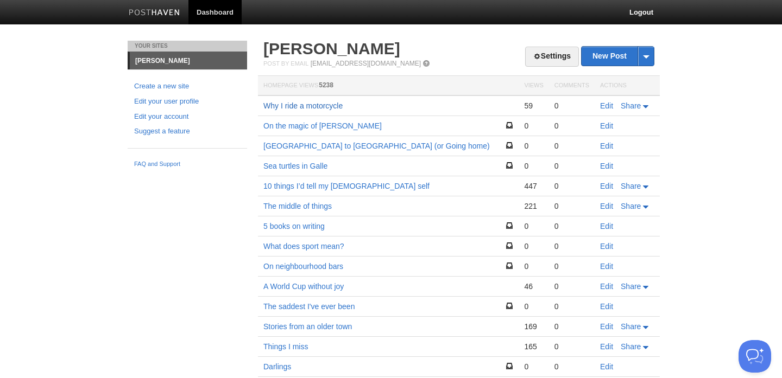
click at [327, 107] on link "Why I ride a motorcycle" at bounding box center [302, 106] width 79 height 9
click at [607, 106] on link "Edit" at bounding box center [606, 106] width 13 height 9
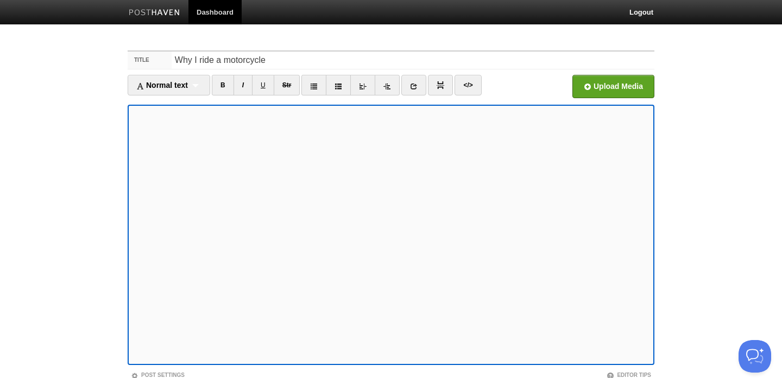
scroll to position [80, 0]
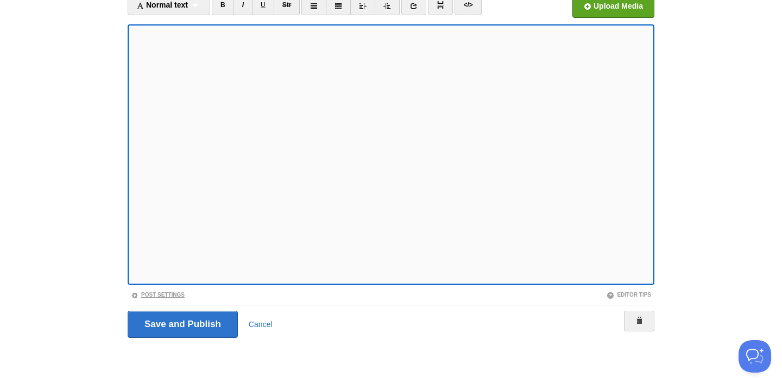
click at [168, 293] on link "Post Settings" at bounding box center [158, 295] width 54 height 6
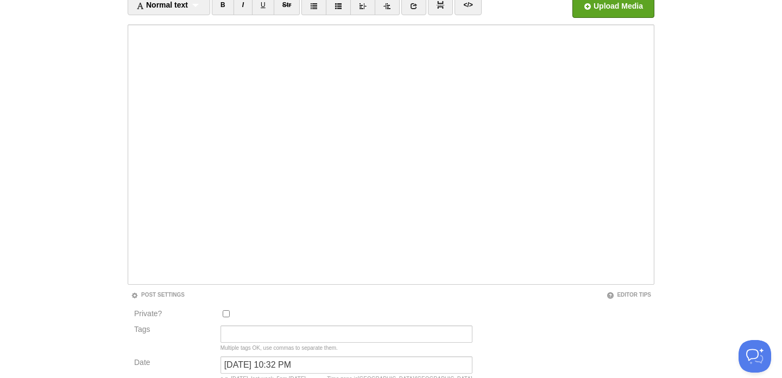
scroll to position [171, 0]
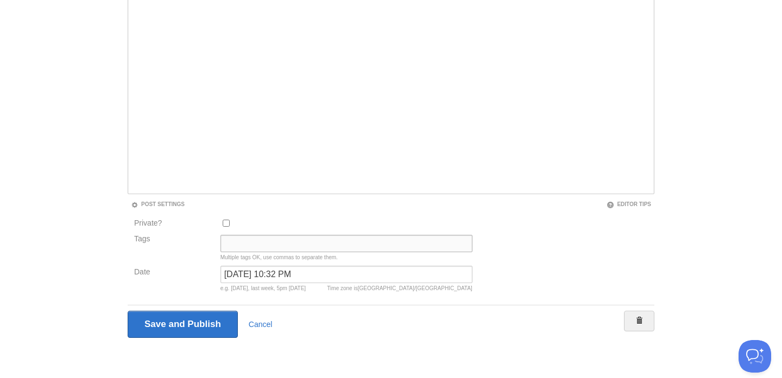
click at [235, 246] on input "Tags" at bounding box center [346, 243] width 252 height 17
click at [184, 324] on input "Save and Publish" at bounding box center [183, 324] width 110 height 27
